Goal: Navigation & Orientation: Find specific page/section

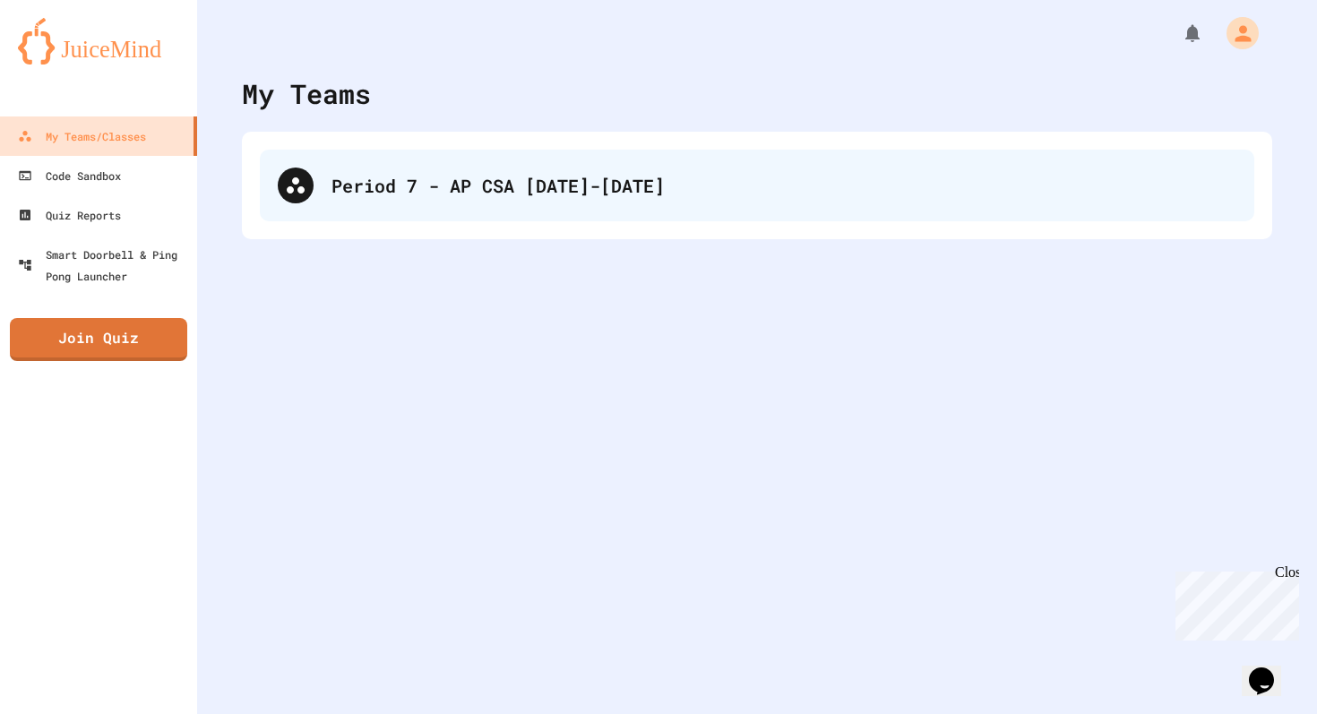
click at [529, 194] on div "Period 7 - AP CSA [DATE]-[DATE]" at bounding box center [784, 185] width 905 height 27
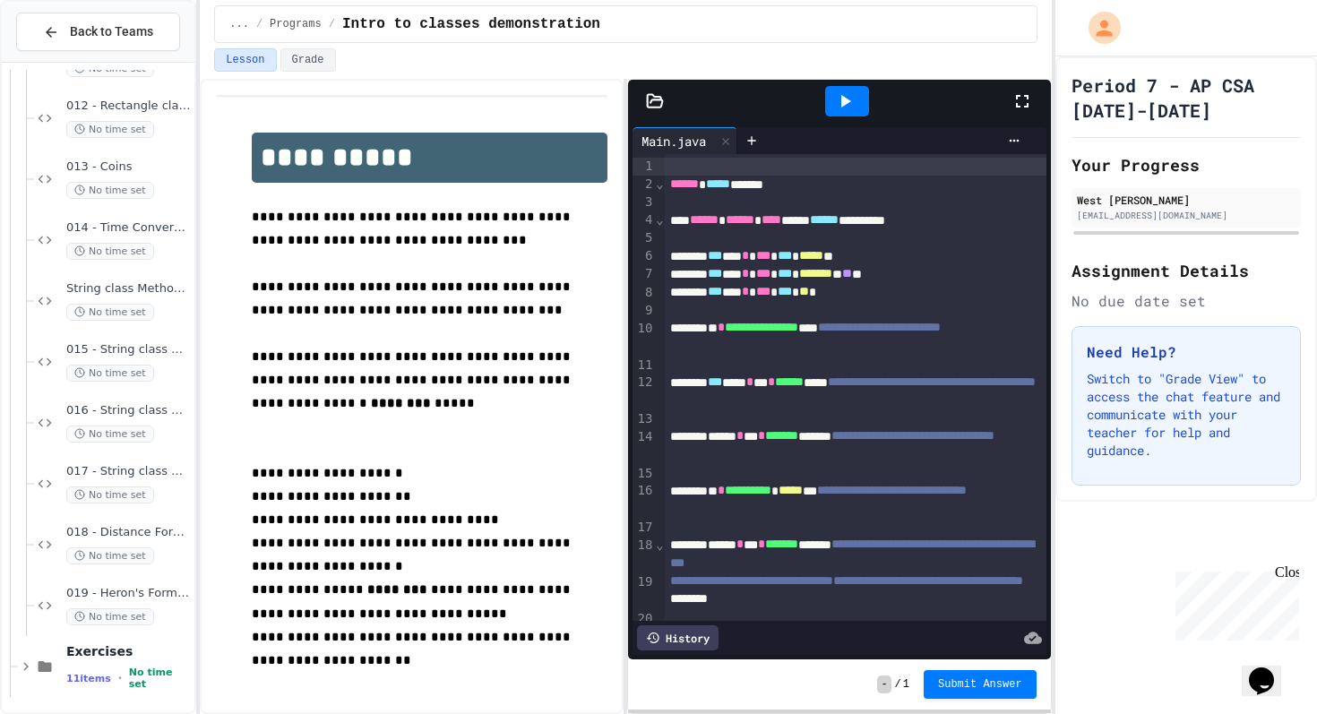
scroll to position [727, 0]
click at [172, 531] on span "019 - Heron's Formula" at bounding box center [128, 529] width 125 height 15
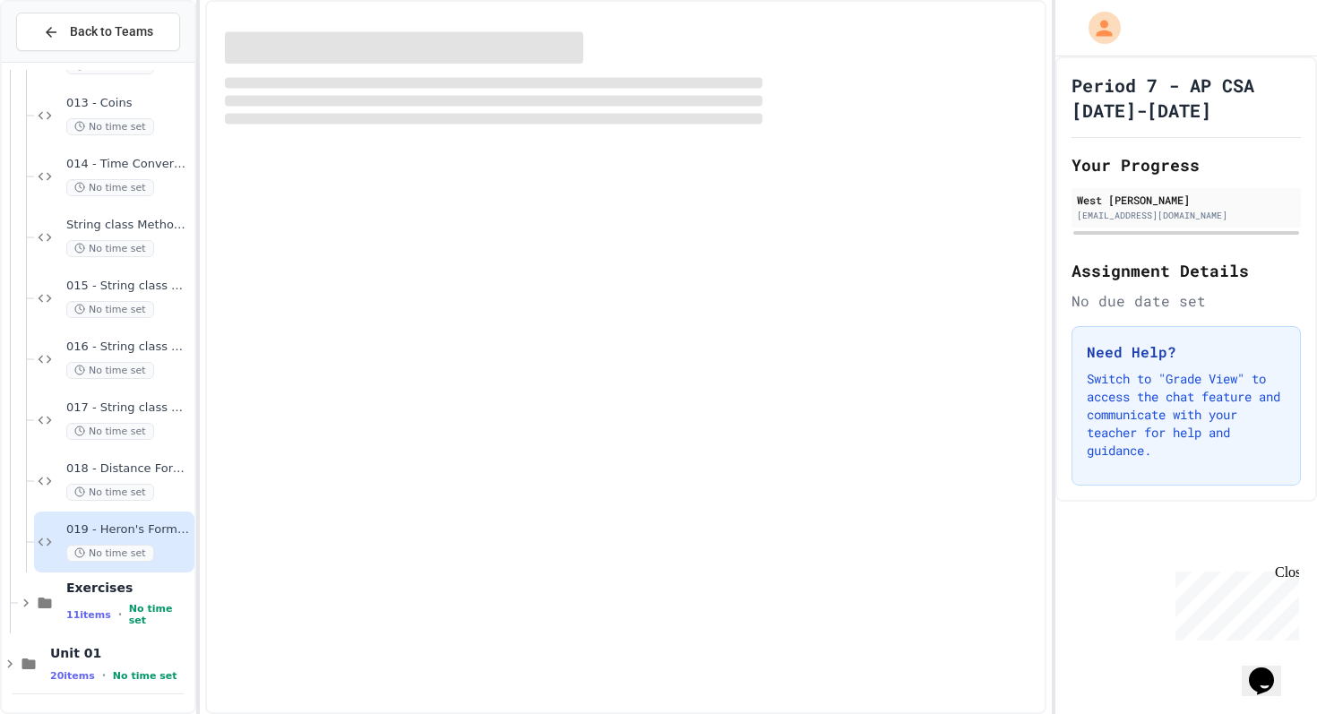
scroll to position [705, 0]
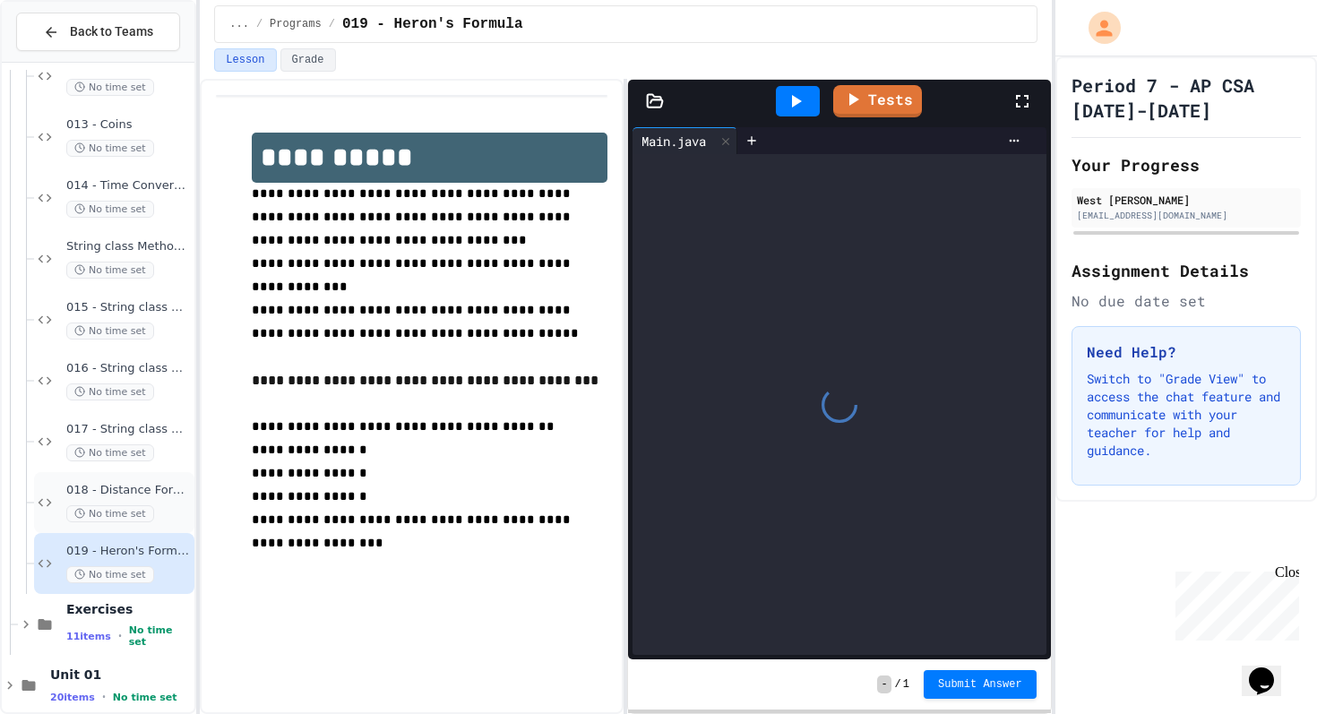
click at [172, 512] on div "No time set" at bounding box center [128, 513] width 125 height 17
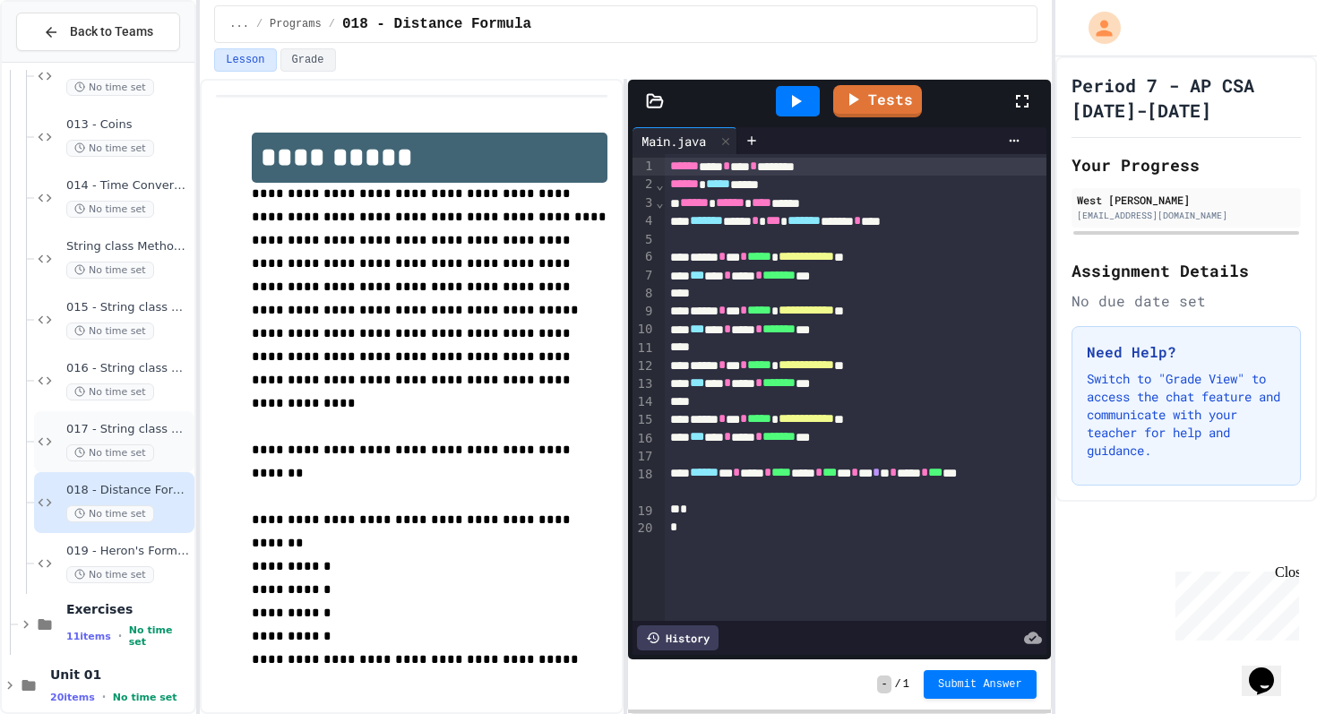
click at [168, 466] on div "017 - String class Methods III No time set" at bounding box center [114, 441] width 160 height 61
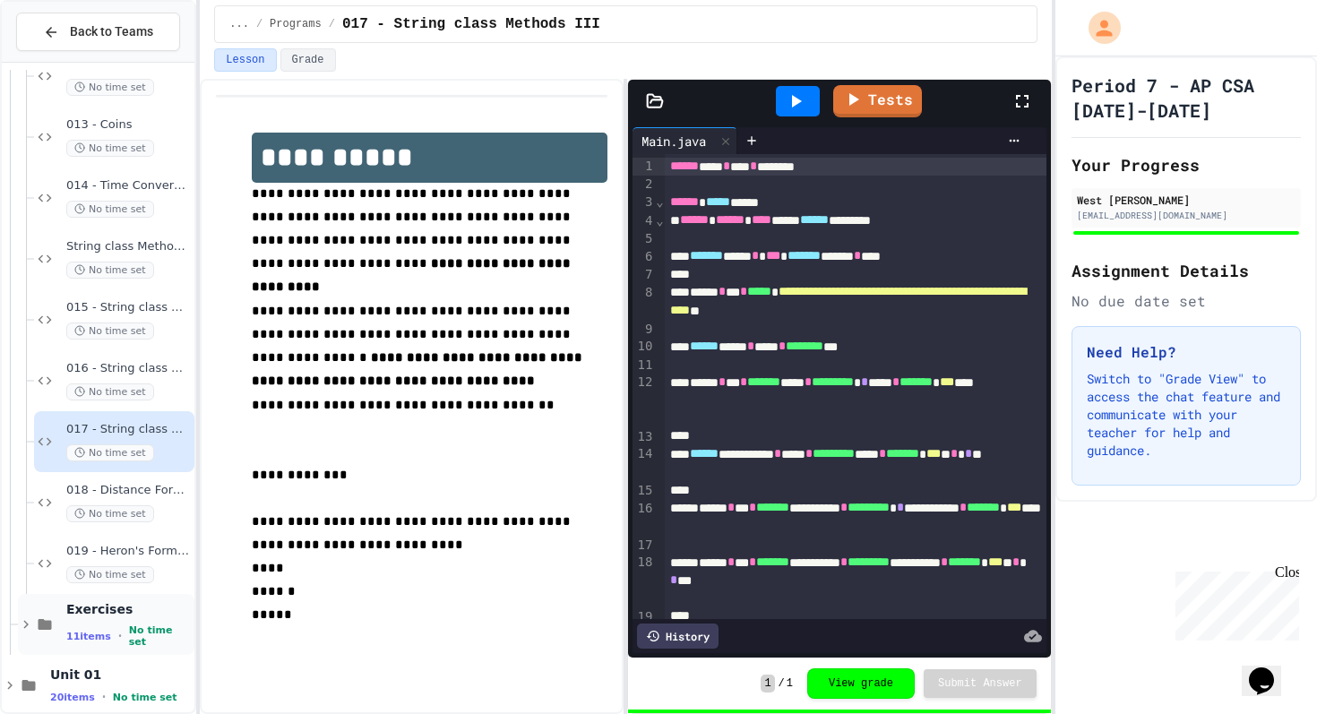
click at [157, 629] on div "11 items • No time set" at bounding box center [128, 636] width 125 height 23
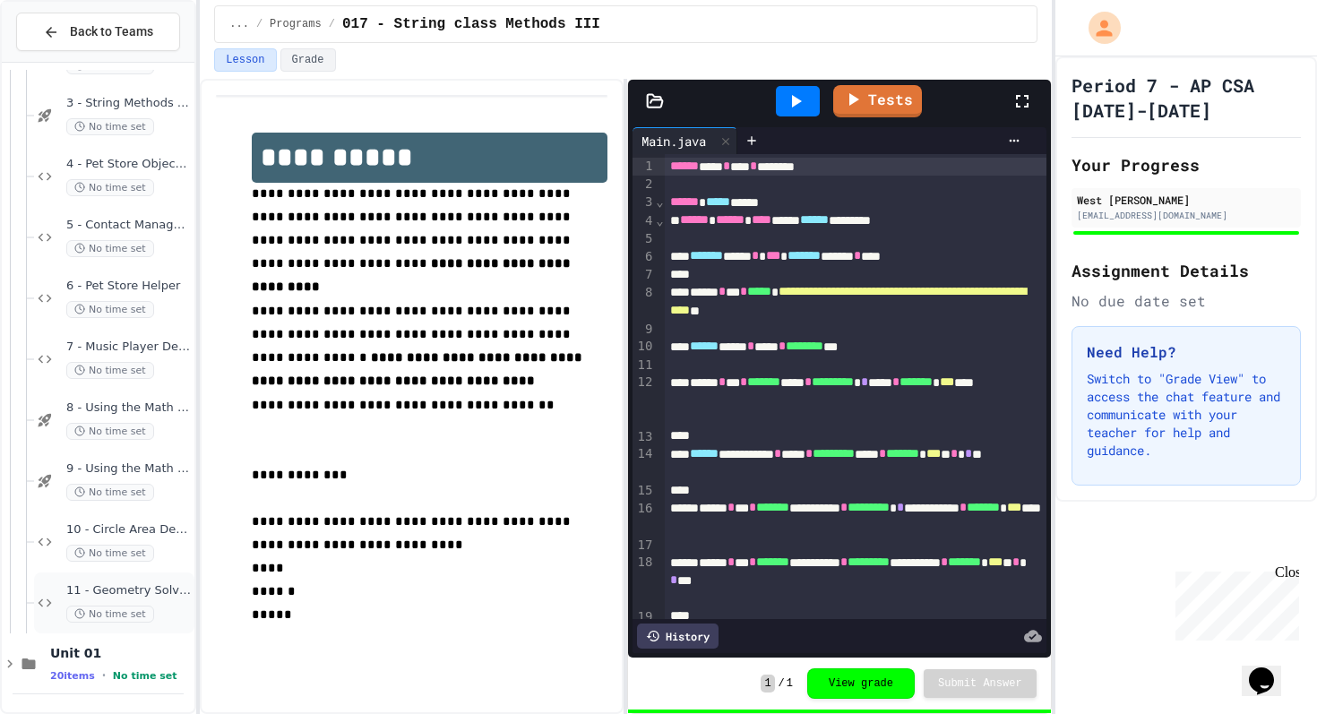
click at [171, 600] on div "11 - Geometry Solver Pro No time set" at bounding box center [128, 602] width 125 height 39
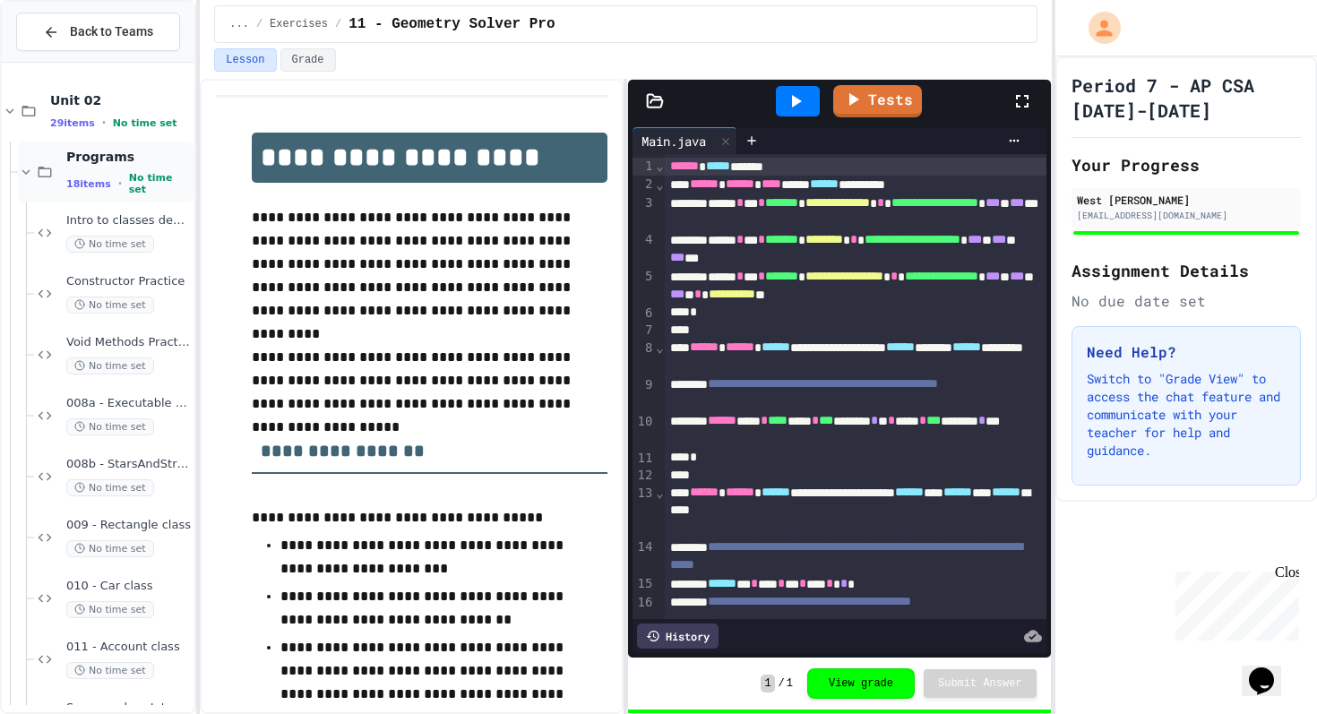
click at [31, 185] on div "Programs 18 items • No time set" at bounding box center [106, 172] width 177 height 61
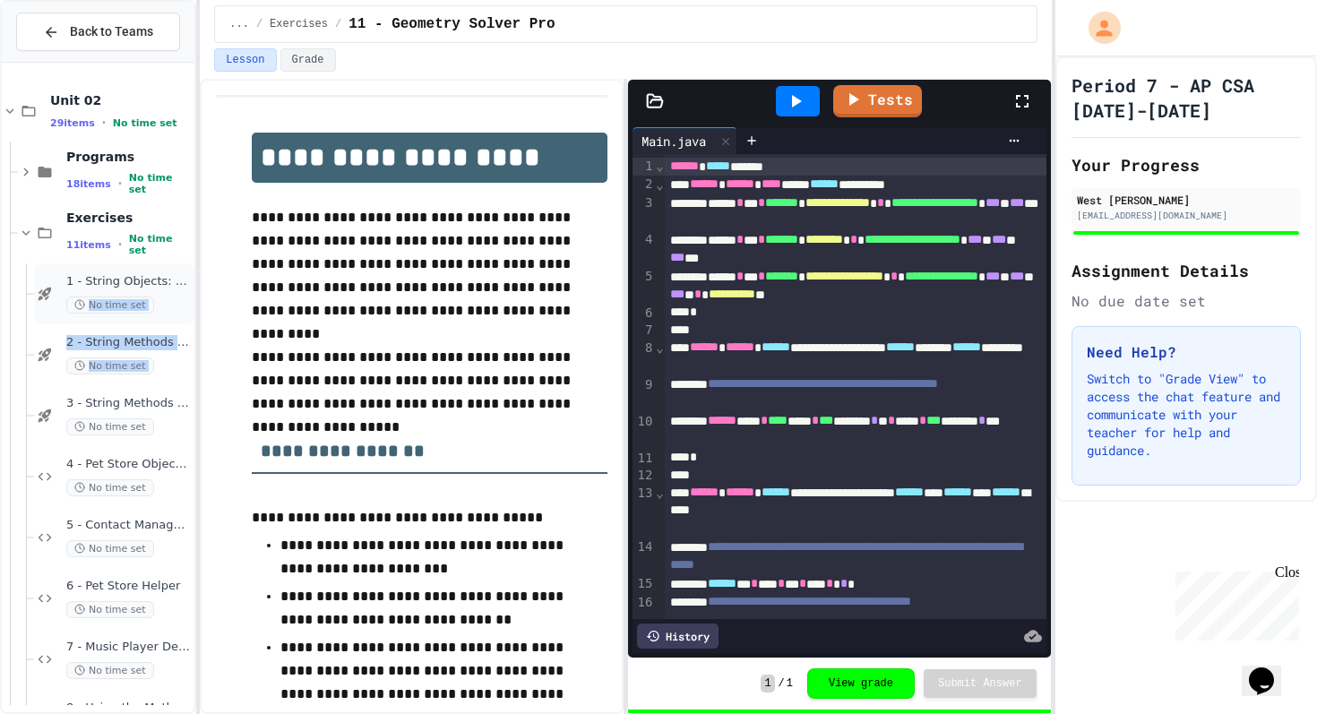
drag, startPoint x: 94, startPoint y: 390, endPoint x: 68, endPoint y: 297, distance: 96.8
click at [68, 298] on div "Unit 02 29 items • No time set Programs 18 items • No time set Exercises 11 ite…" at bounding box center [98, 538] width 193 height 936
click at [13, 212] on div "Exercises 11 items • No time set" at bounding box center [98, 233] width 193 height 61
